Goal: Information Seeking & Learning: Learn about a topic

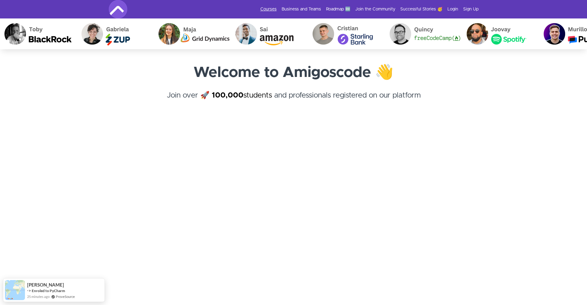
click at [270, 8] on link "Courses" at bounding box center [268, 9] width 16 height 6
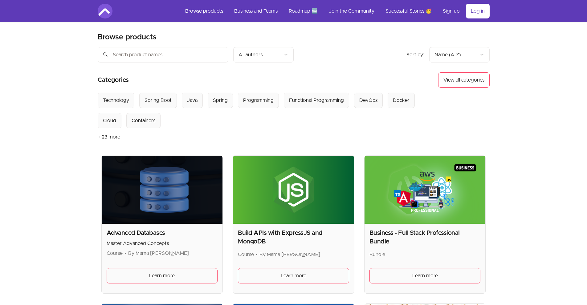
click at [187, 58] on input "search" at bounding box center [163, 54] width 131 height 15
click at [165, 101] on div "Spring Boot" at bounding box center [158, 100] width 27 height 7
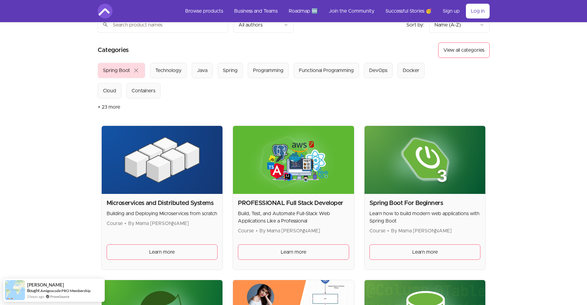
scroll to position [20, 0]
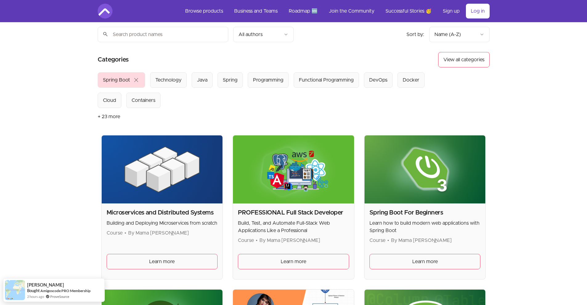
click at [135, 83] on span "close" at bounding box center [135, 79] width 7 height 7
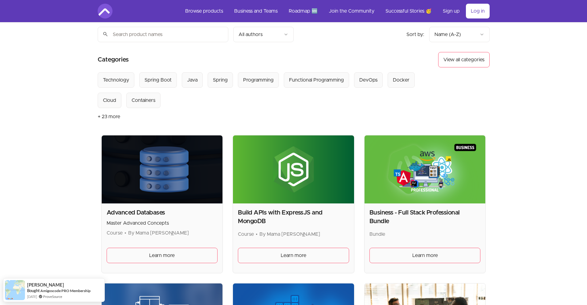
click at [151, 35] on input "search" at bounding box center [163, 34] width 131 height 15
type input "advan"
click at [108, 116] on button "+ 23 more" at bounding box center [109, 116] width 22 height 17
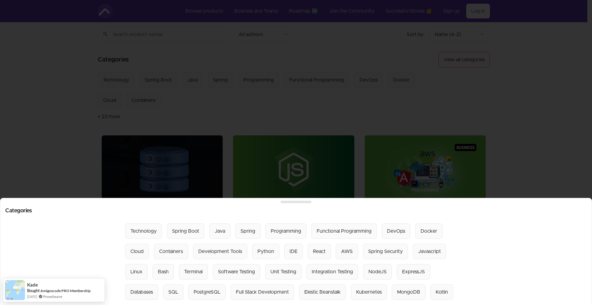
click at [291, 108] on div at bounding box center [296, 152] width 592 height 305
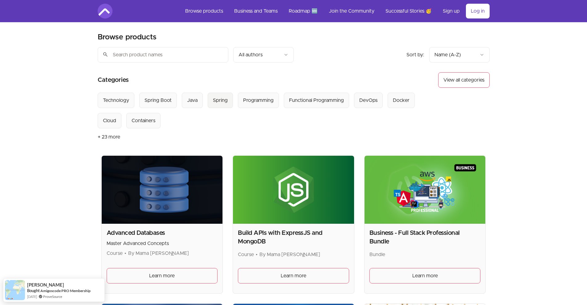
click at [218, 100] on div "Spring" at bounding box center [220, 100] width 15 height 7
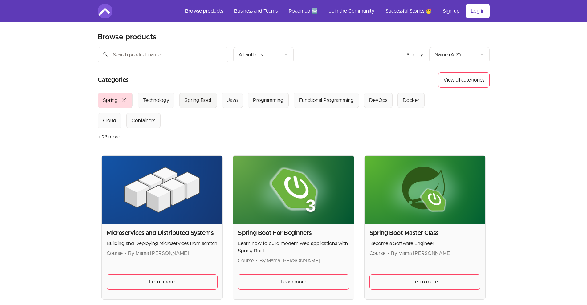
click at [198, 100] on div "Spring Boot" at bounding box center [198, 100] width 27 height 7
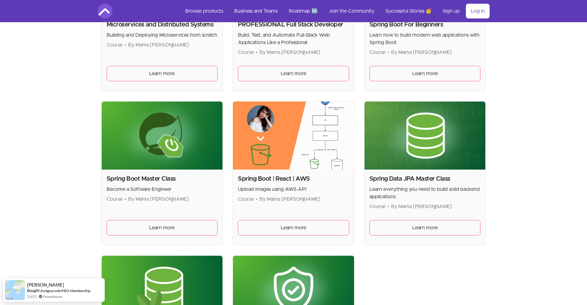
scroll to position [205, 0]
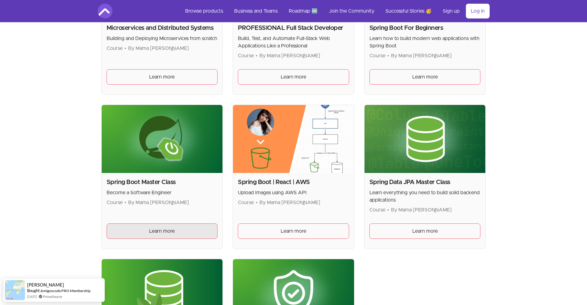
click at [181, 230] on link "Learn more" at bounding box center [162, 231] width 111 height 15
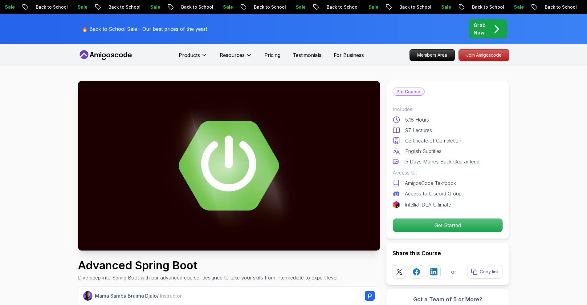
drag, startPoint x: 201, startPoint y: 271, endPoint x: 46, endPoint y: 267, distance: 155.7
copy h1 "Advanced Spring Boot"
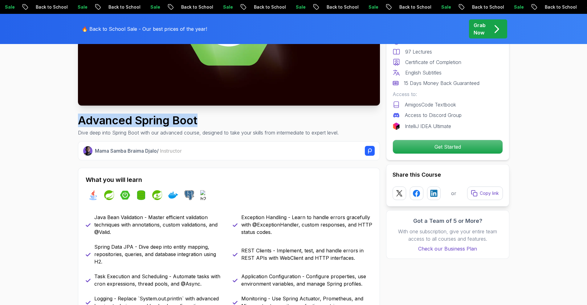
scroll to position [154, 0]
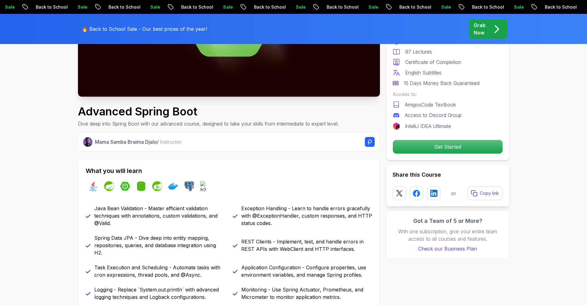
click at [312, 156] on div "Mama Samba Braima Djalo / Instructor What you will learn java spring spring-boo…" at bounding box center [229, 246] width 302 height 228
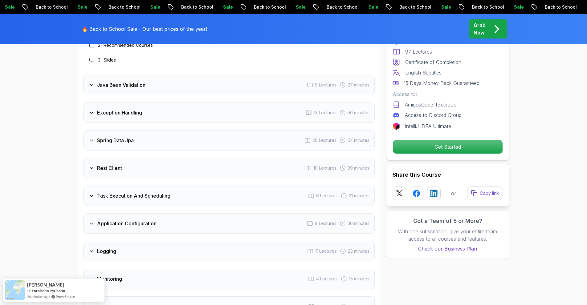
scroll to position [894, 0]
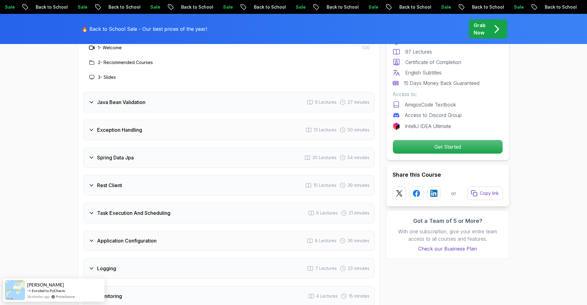
click at [114, 126] on h3 "Exception Handling" at bounding box center [119, 129] width 45 height 7
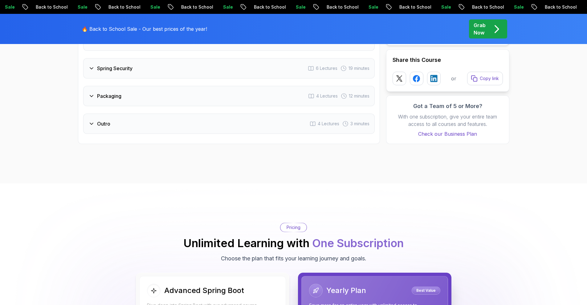
scroll to position [1232, 0]
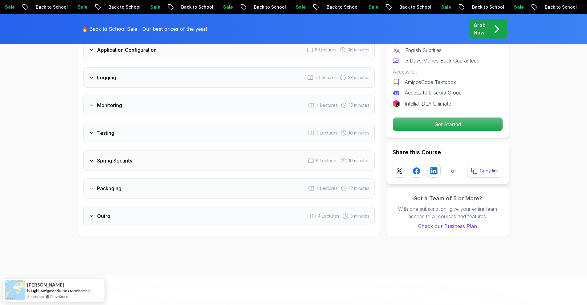
click at [108, 95] on div "Monitoring 4 Lectures 15 minutes" at bounding box center [228, 105] width 291 height 20
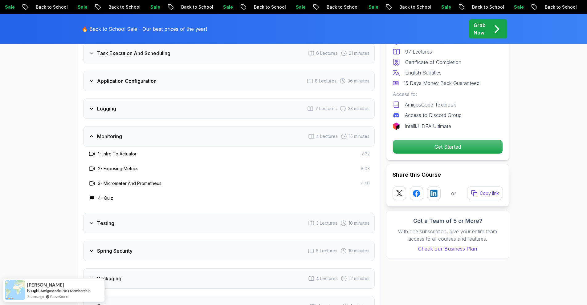
scroll to position [948, 0]
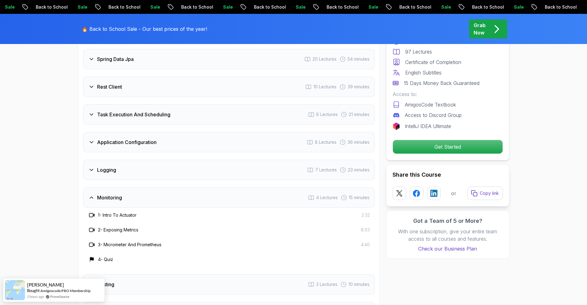
click at [125, 139] on h3 "Application Configuration" at bounding box center [126, 142] width 59 height 7
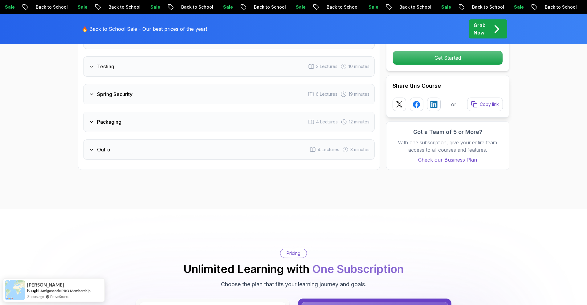
click at [110, 118] on h3 "Packaging" at bounding box center [109, 121] width 24 height 7
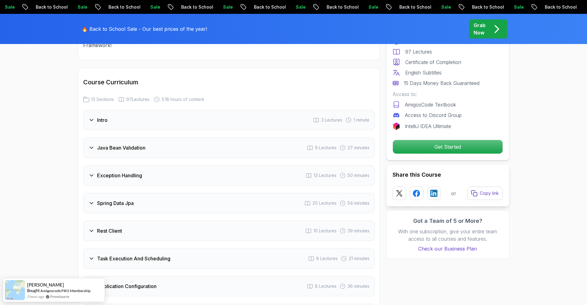
scroll to position [737, 0]
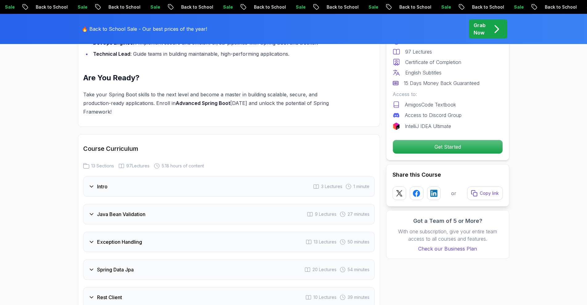
click at [126, 232] on div "Exception Handling 13 Lectures 50 minutes" at bounding box center [228, 242] width 291 height 20
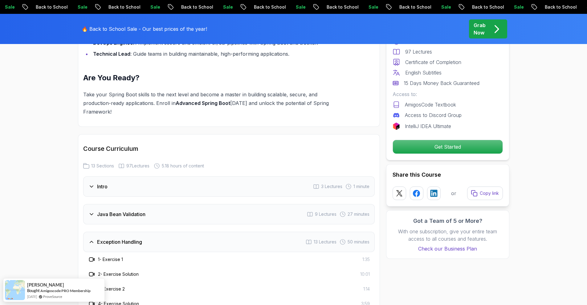
click at [550, 120] on section "Advanced Spring Boot Dive deep into Spring Boot with our advanced course, desig…" at bounding box center [293, 50] width 587 height 1442
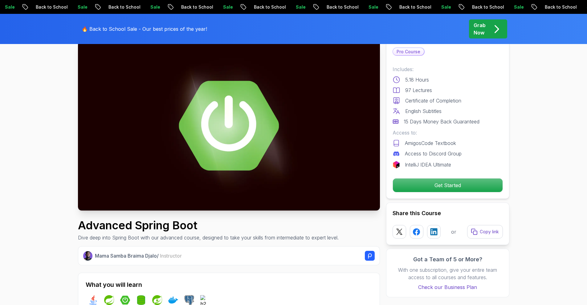
scroll to position [0, 0]
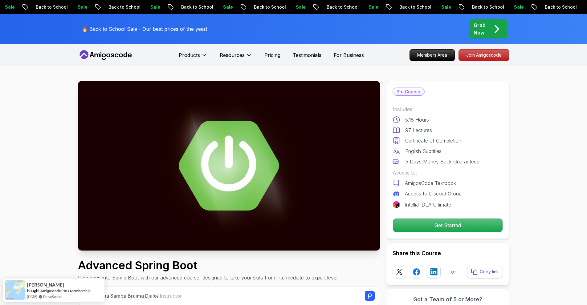
click at [109, 26] on p "🔥 Back to School Sale - Our best prices of the year!" at bounding box center [144, 28] width 125 height 7
drag, startPoint x: 221, startPoint y: 267, endPoint x: 75, endPoint y: 268, distance: 146.1
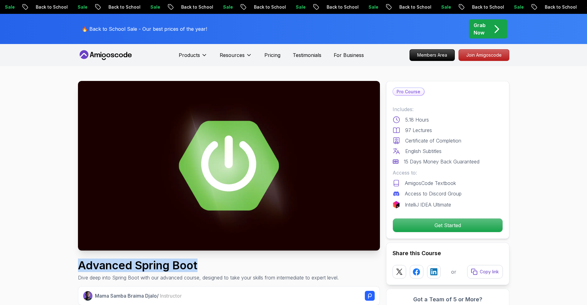
copy h1 "Advanced Spring Boot"
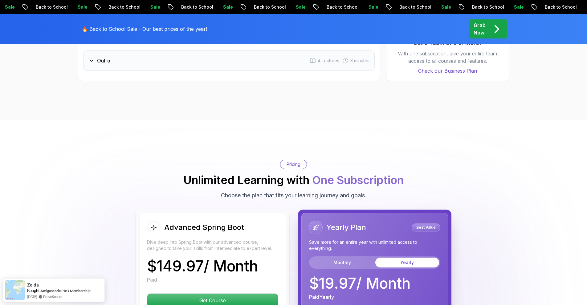
scroll to position [1387, 0]
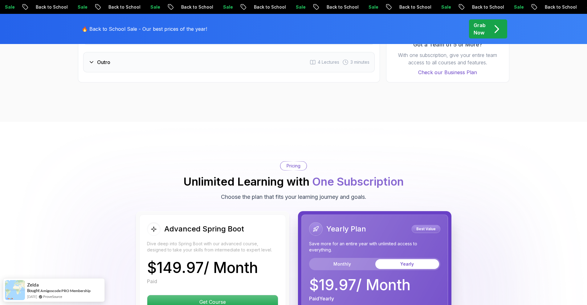
click at [238, 161] on div "Pricing Unlimited Learning with One Subscription Choose the plan that fits your…" at bounding box center [293, 181] width 431 height 40
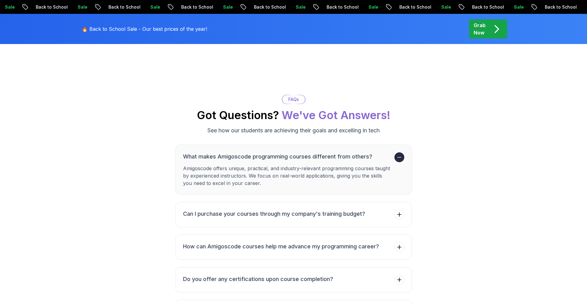
click at [298, 96] on p "FAQs" at bounding box center [293, 99] width 10 height 6
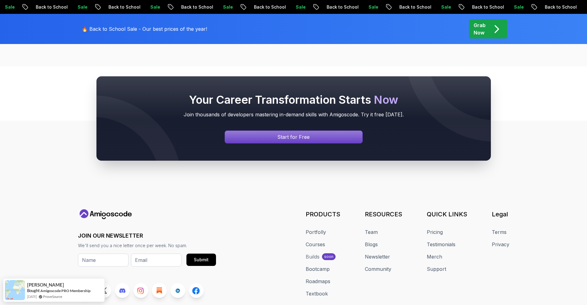
scroll to position [2647, 0]
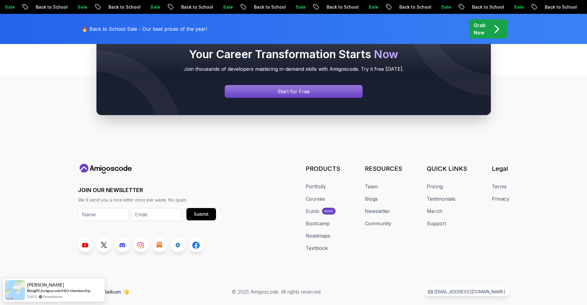
click at [509, 110] on div "Your Career Transformation Starts Now Join thousands of developers mastering in…" at bounding box center [293, 73] width 587 height 144
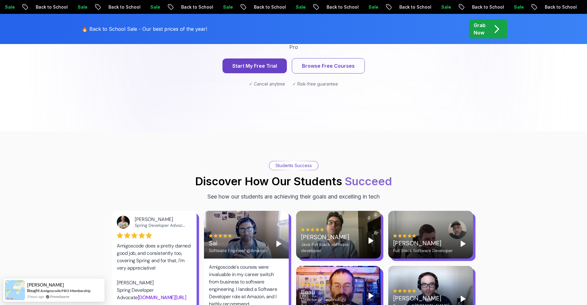
scroll to position [709, 0]
